Goal: Information Seeking & Learning: Check status

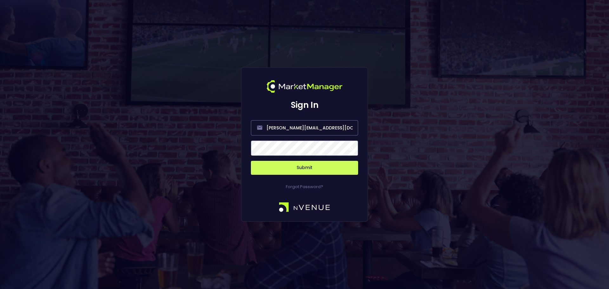
click at [337, 167] on button "Submit" at bounding box center [304, 168] width 107 height 14
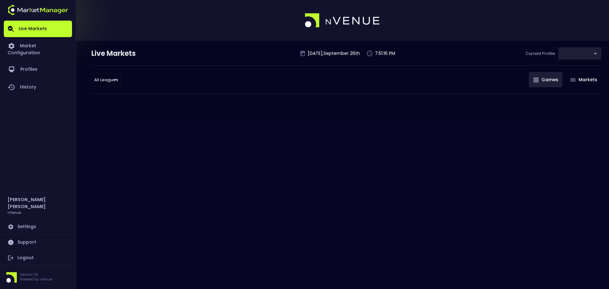
type input "0d810fa5-e353-4d9c-b11d-31f095cae871"
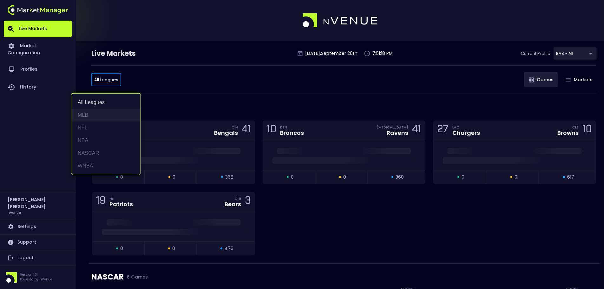
click at [90, 115] on li "MLB" at bounding box center [105, 115] width 69 height 13
type input "MLB"
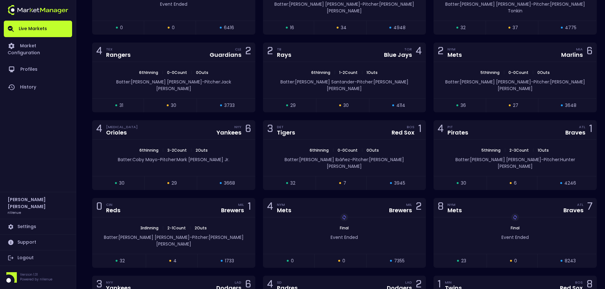
scroll to position [159, 0]
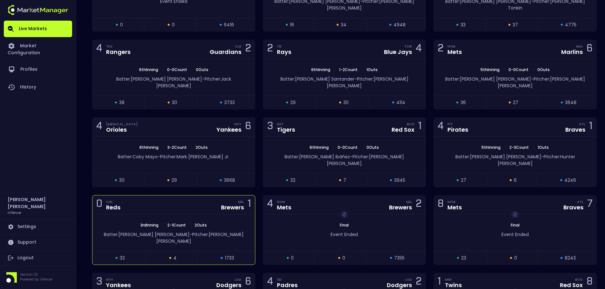
click at [185, 215] on div "3rd Inning | 2 - 1 Count | 2 Outs Batter: [PERSON_NAME]: [PERSON_NAME]" at bounding box center [173, 233] width 162 height 36
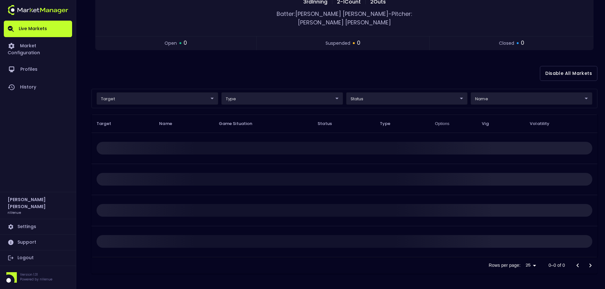
scroll to position [0, 0]
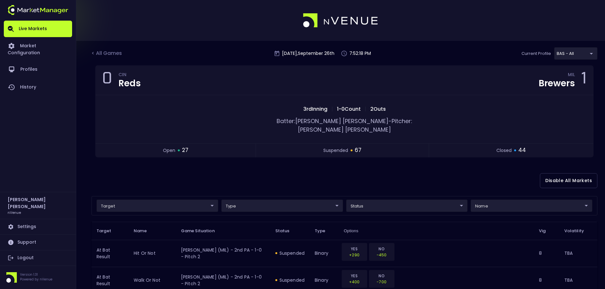
click at [582, 29] on div at bounding box center [302, 20] width 605 height 41
click at [104, 50] on div "< All Games" at bounding box center [107, 54] width 32 height 8
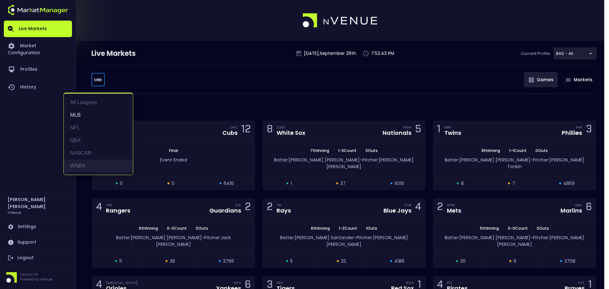
click at [86, 166] on li "WNBA" at bounding box center [98, 166] width 69 height 13
type input "WNBA"
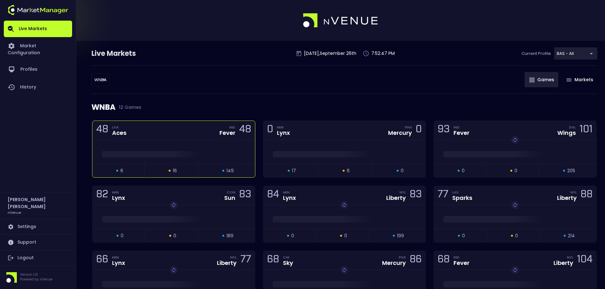
click at [187, 139] on div "48 LVA Aces IND Fever 48" at bounding box center [173, 130] width 162 height 19
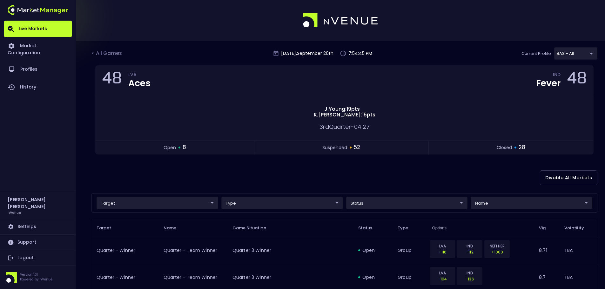
click at [114, 53] on div "< All Games" at bounding box center [107, 54] width 32 height 8
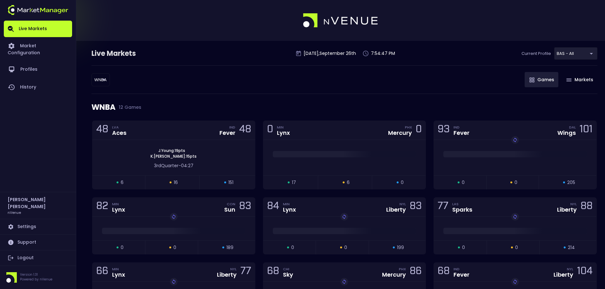
click at [100, 77] on body "Live Markets Market Configuration Profiles History [PERSON_NAME] nVenue Setting…" at bounding box center [302, 208] width 605 height 417
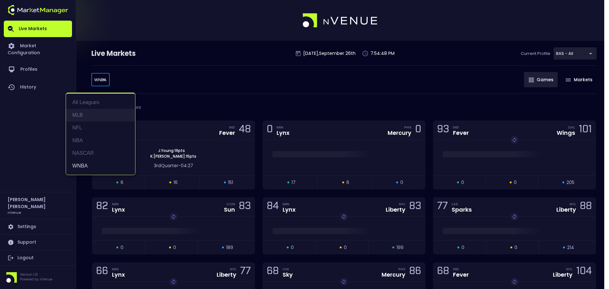
click at [88, 111] on li "MLB" at bounding box center [100, 115] width 69 height 13
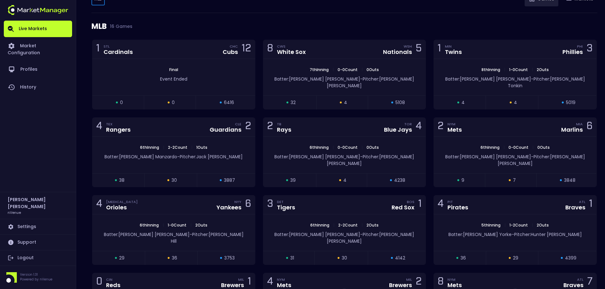
scroll to position [95, 0]
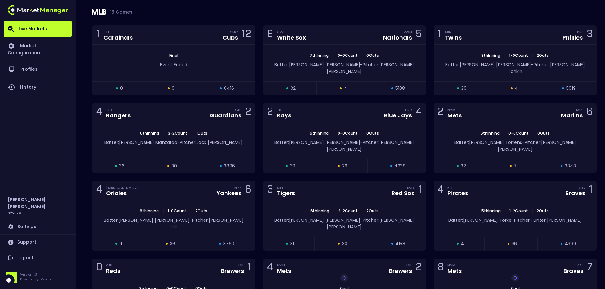
click at [569, 13] on div "MLB 16 Games" at bounding box center [344, 12] width 506 height 27
click at [102, 12] on div "MLB 16 Games" at bounding box center [344, 12] width 506 height 27
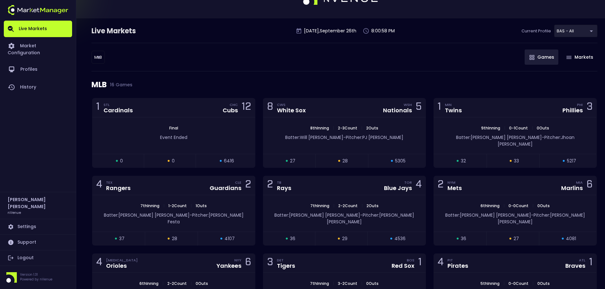
scroll to position [0, 0]
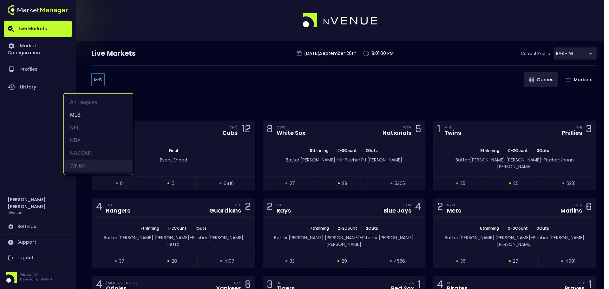
click at [87, 169] on li "WNBA" at bounding box center [98, 166] width 69 height 13
type input "WNBA"
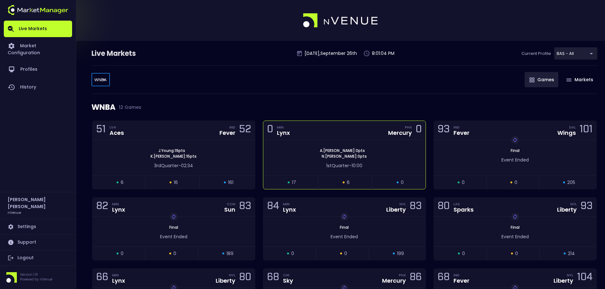
click at [354, 153] on span "[PERSON_NAME] : 0 pts" at bounding box center [342, 151] width 49 height 6
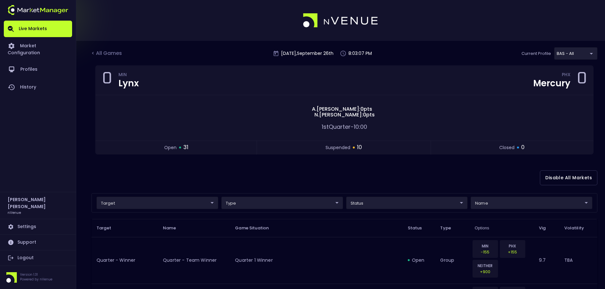
click at [558, 21] on div at bounding box center [302, 20] width 605 height 41
